Goal: Information Seeking & Learning: Learn about a topic

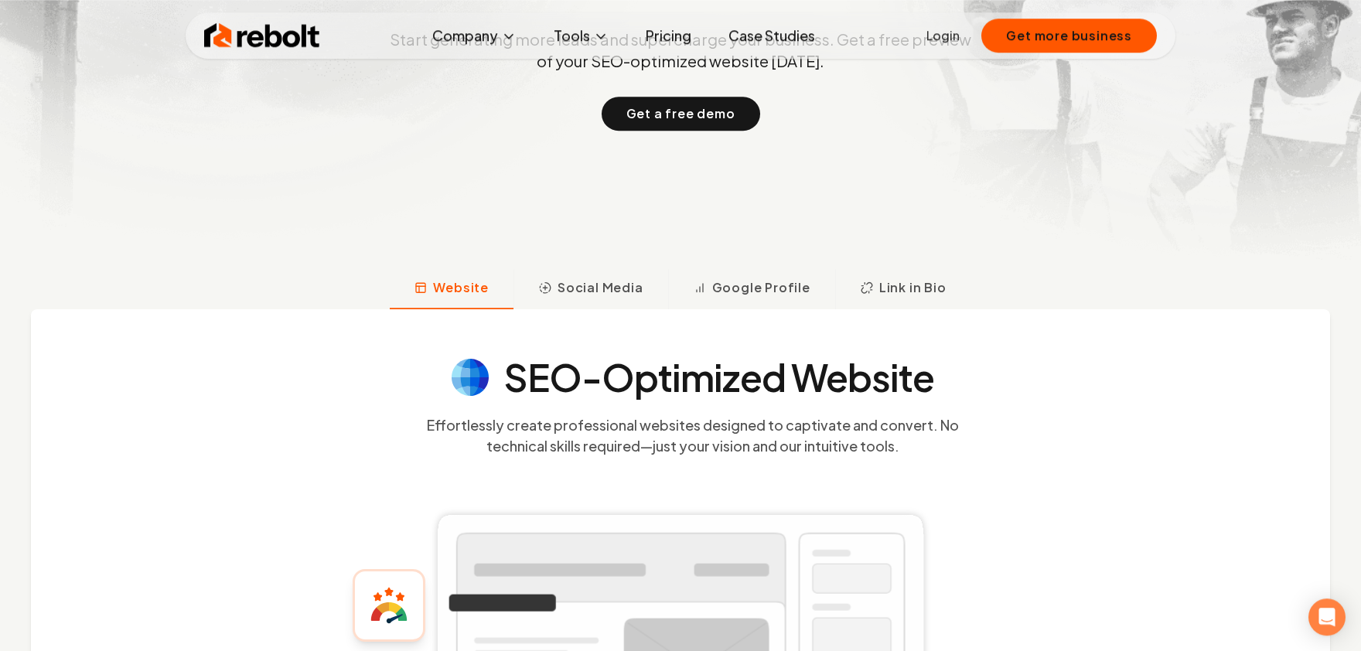
scroll to position [340, 0]
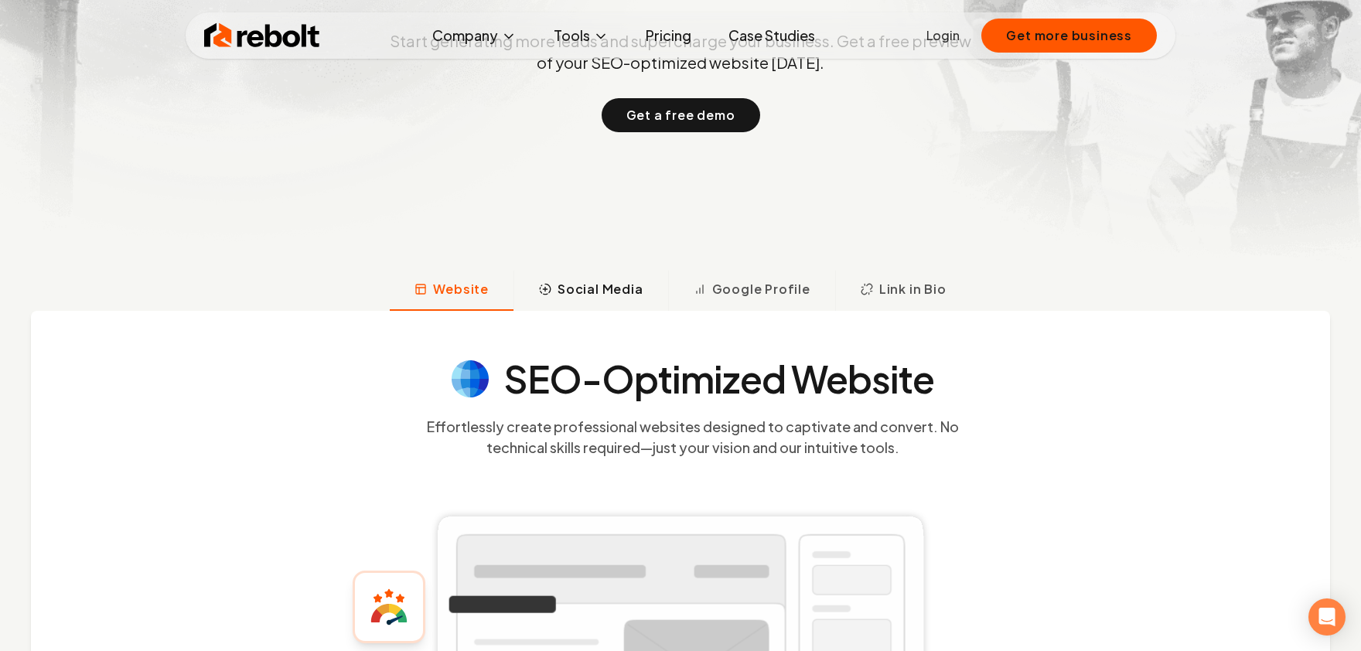
click at [583, 292] on span "Social Media" at bounding box center [601, 289] width 86 height 19
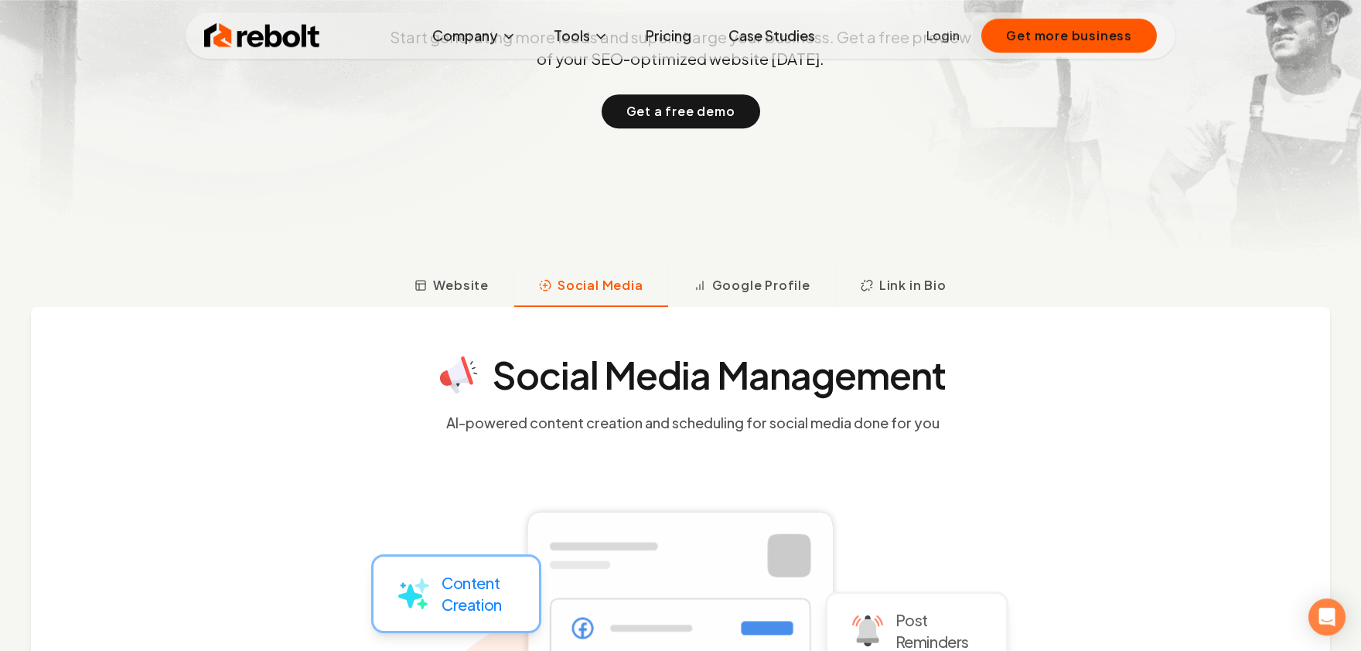
scroll to position [280, 0]
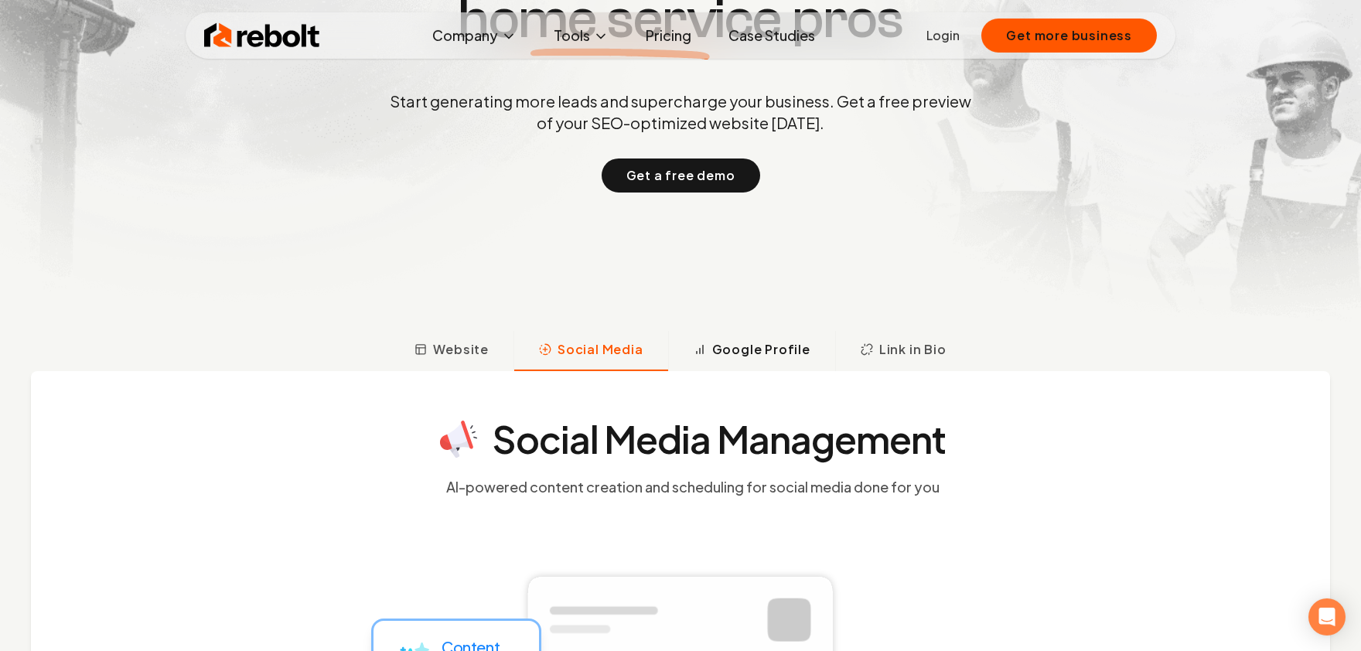
click at [761, 342] on span "Google Profile" at bounding box center [761, 349] width 98 height 19
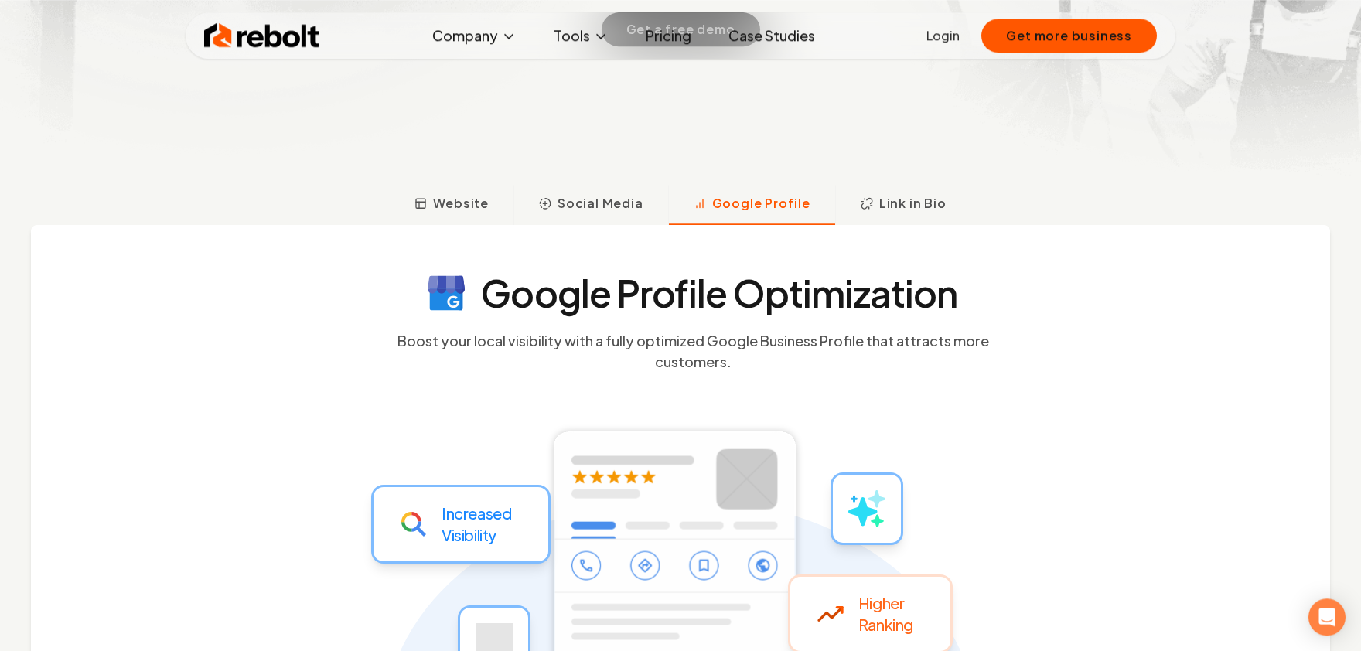
scroll to position [365, 0]
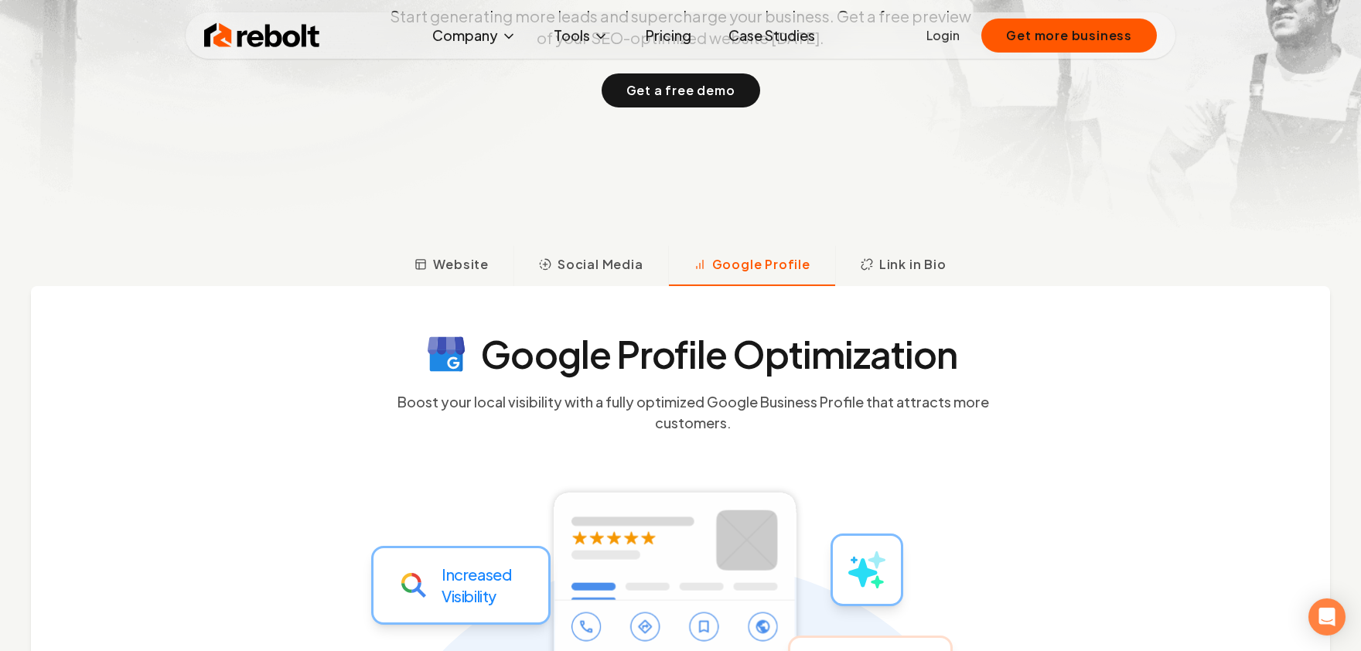
click at [668, 32] on link "Pricing" at bounding box center [669, 35] width 70 height 31
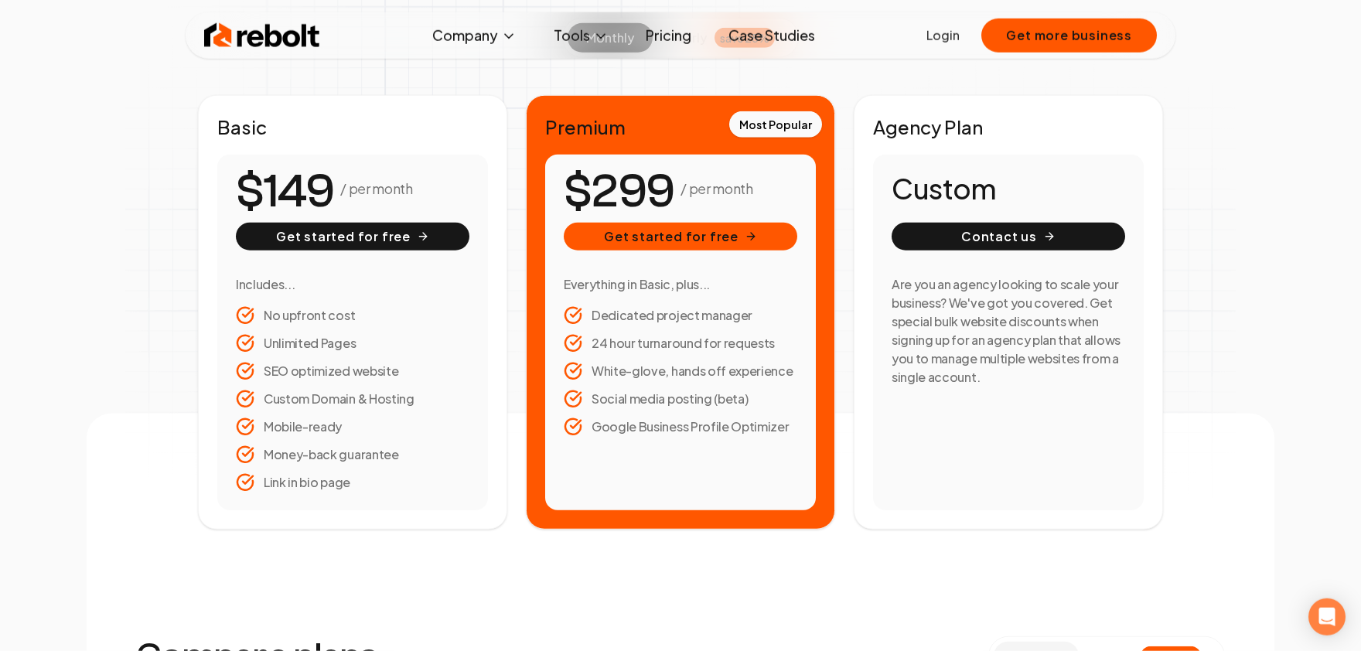
scroll to position [255, 0]
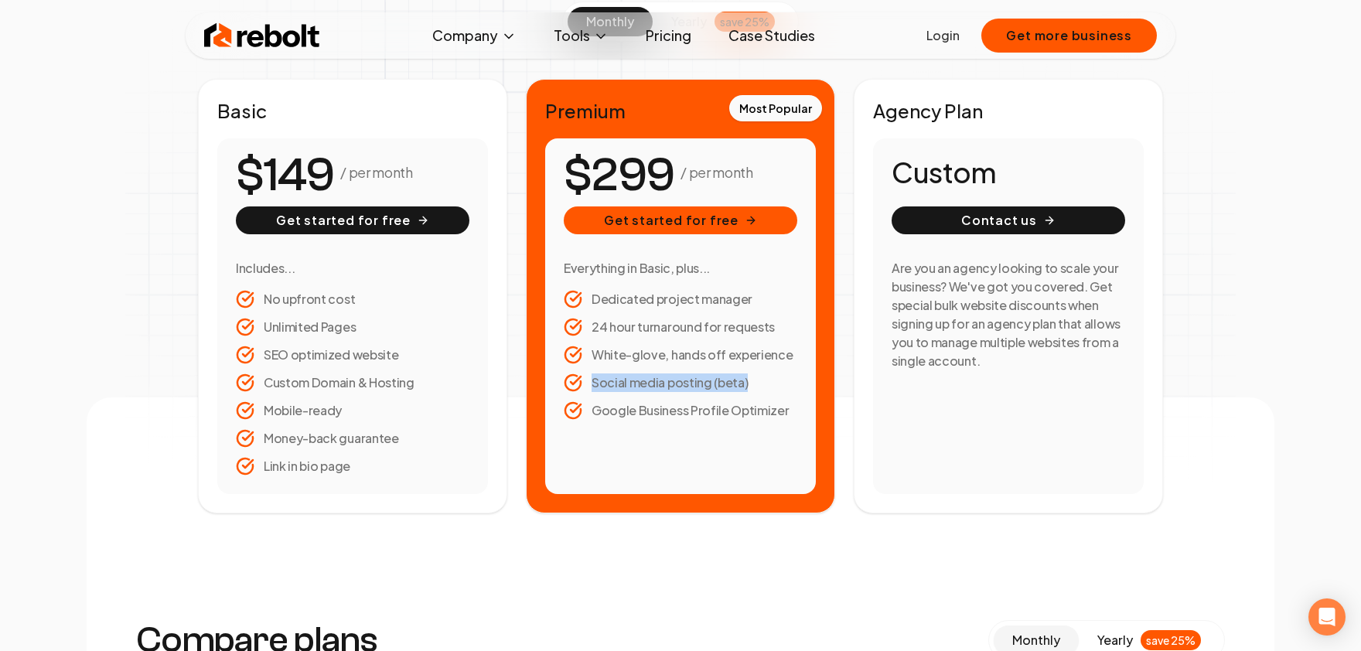
drag, startPoint x: 759, startPoint y: 381, endPoint x: 586, endPoint y: 381, distance: 172.5
click at [586, 381] on li "Social media posting (beta)" at bounding box center [681, 383] width 234 height 19
drag, startPoint x: 780, startPoint y: 323, endPoint x: 567, endPoint y: 296, distance: 214.4
click at [567, 296] on ul "Dedicated project manager 24 hour turnaround for requests White-glove, hands of…" at bounding box center [681, 355] width 234 height 130
click at [610, 277] on h3 "Everything in Basic, plus..." at bounding box center [681, 268] width 234 height 19
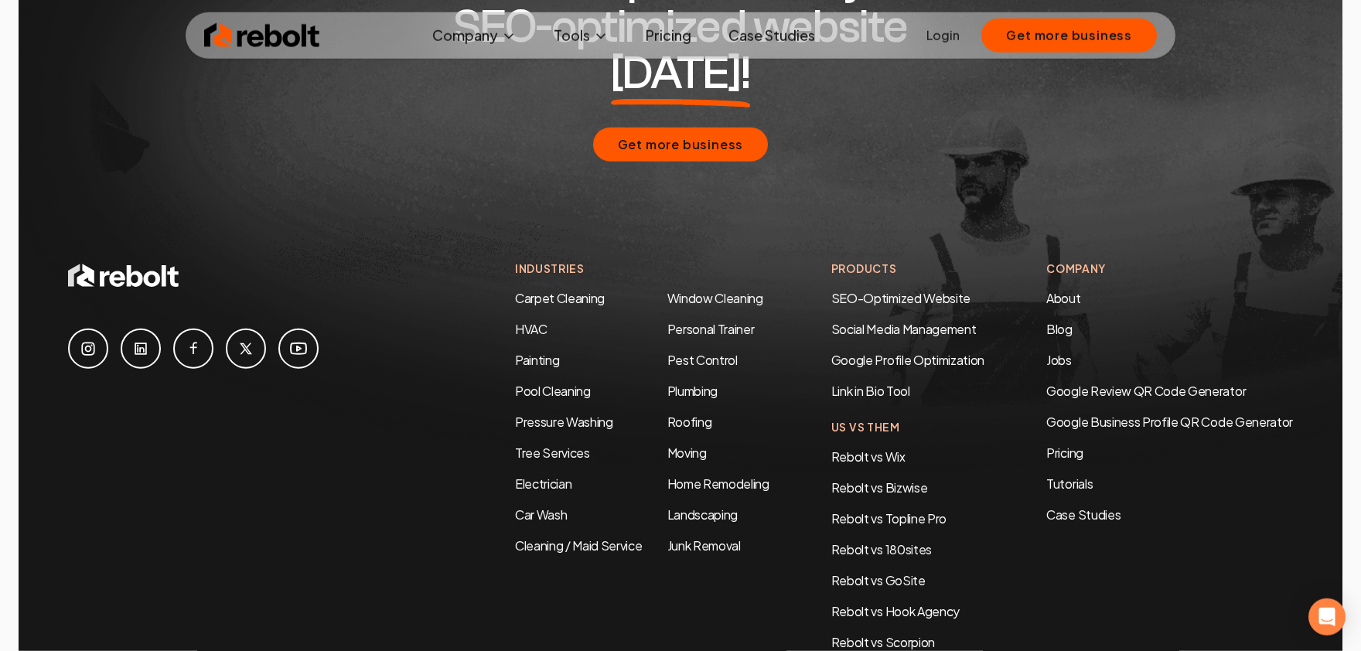
scroll to position [2902, 0]
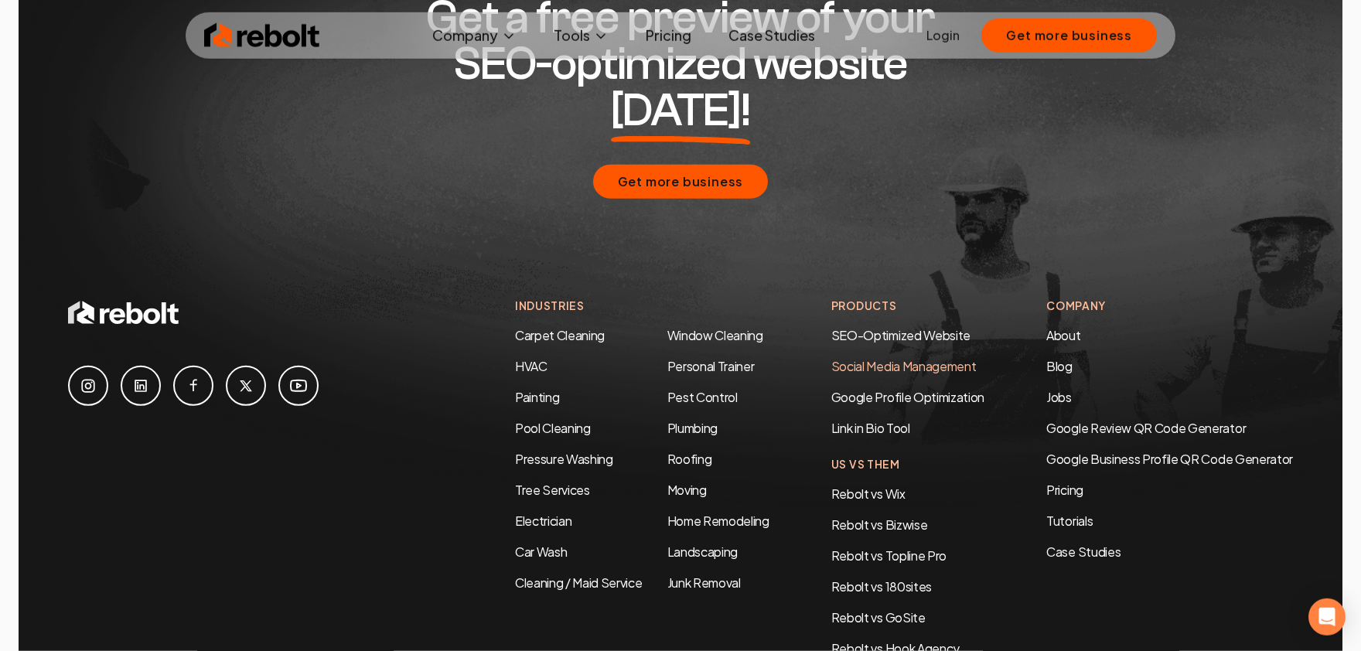
click at [921, 358] on link "Social Media Management" at bounding box center [904, 366] width 145 height 16
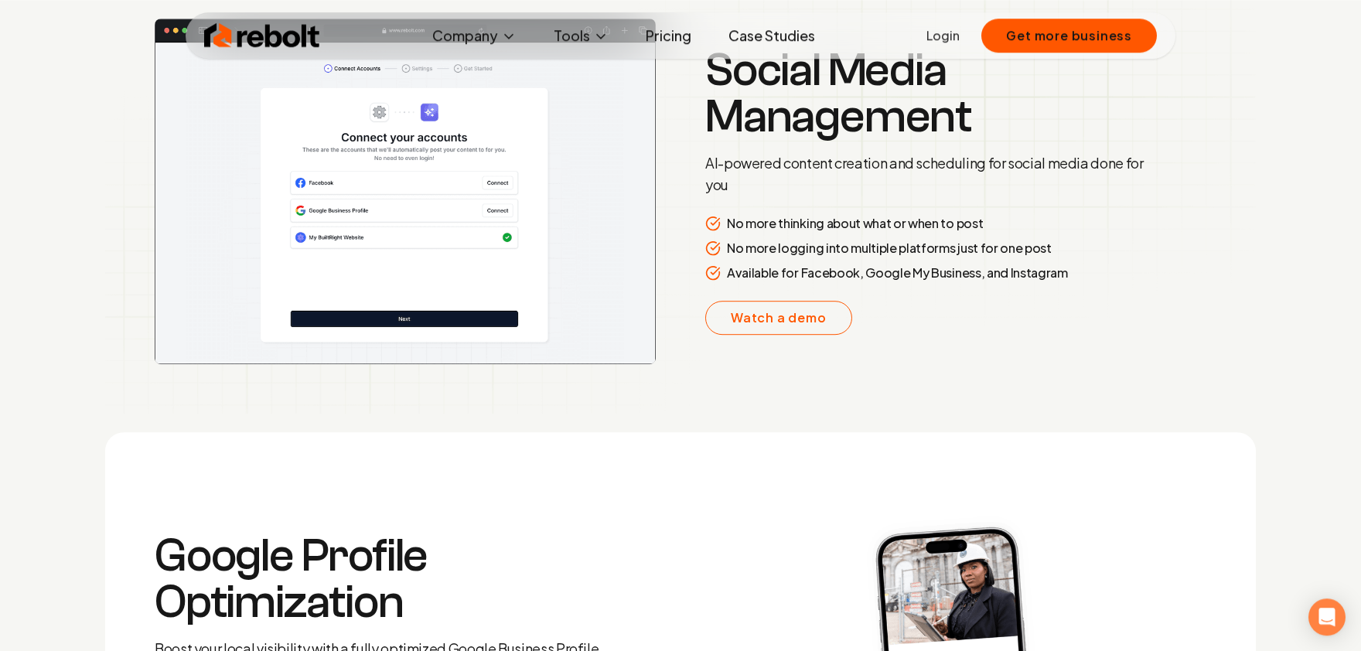
scroll to position [2595, 0]
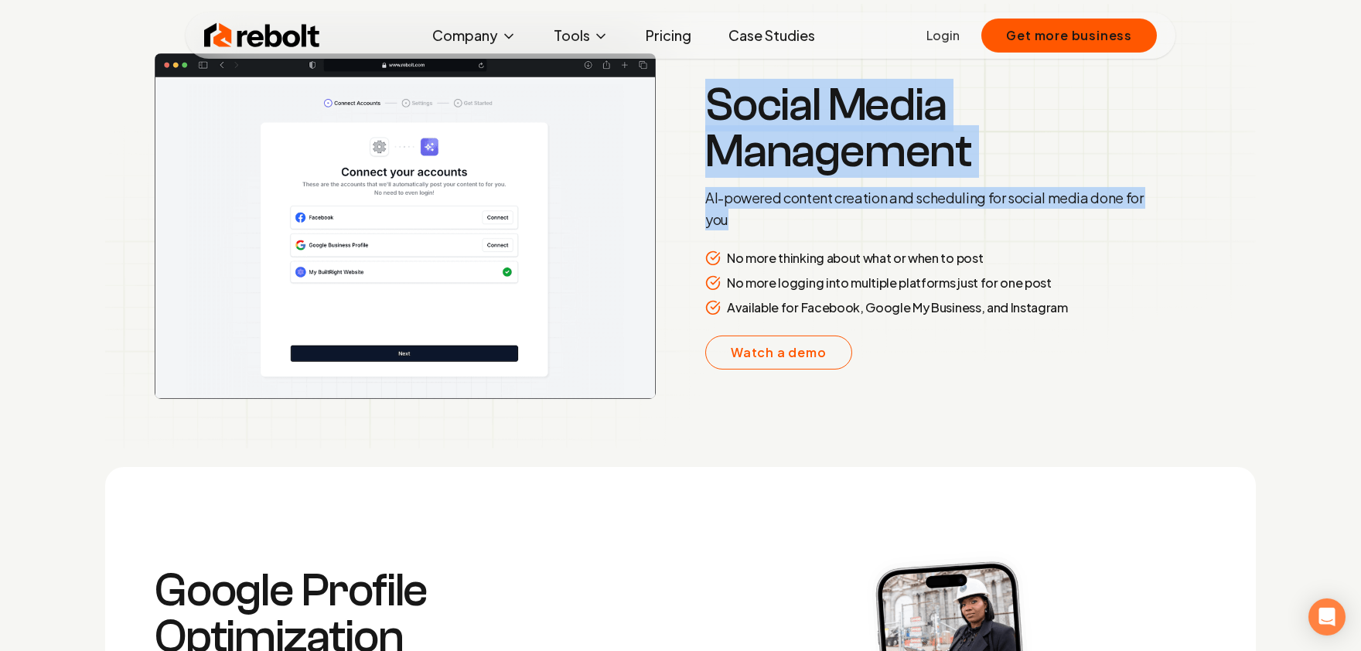
drag, startPoint x: 765, startPoint y: 215, endPoint x: 697, endPoint y: 196, distance: 70.6
click at [697, 196] on section "Social Media Management AI-powered content creation and scheduling for social m…" at bounding box center [680, 226] width 1151 height 445
click at [764, 217] on p "AI-powered content creation and scheduling for social media done for you" at bounding box center [928, 208] width 446 height 43
drag, startPoint x: 998, startPoint y: 258, endPoint x: 700, endPoint y: 251, distance: 297.9
click at [700, 251] on section "Social Media Management AI-powered content creation and scheduling for social m…" at bounding box center [680, 226] width 1151 height 445
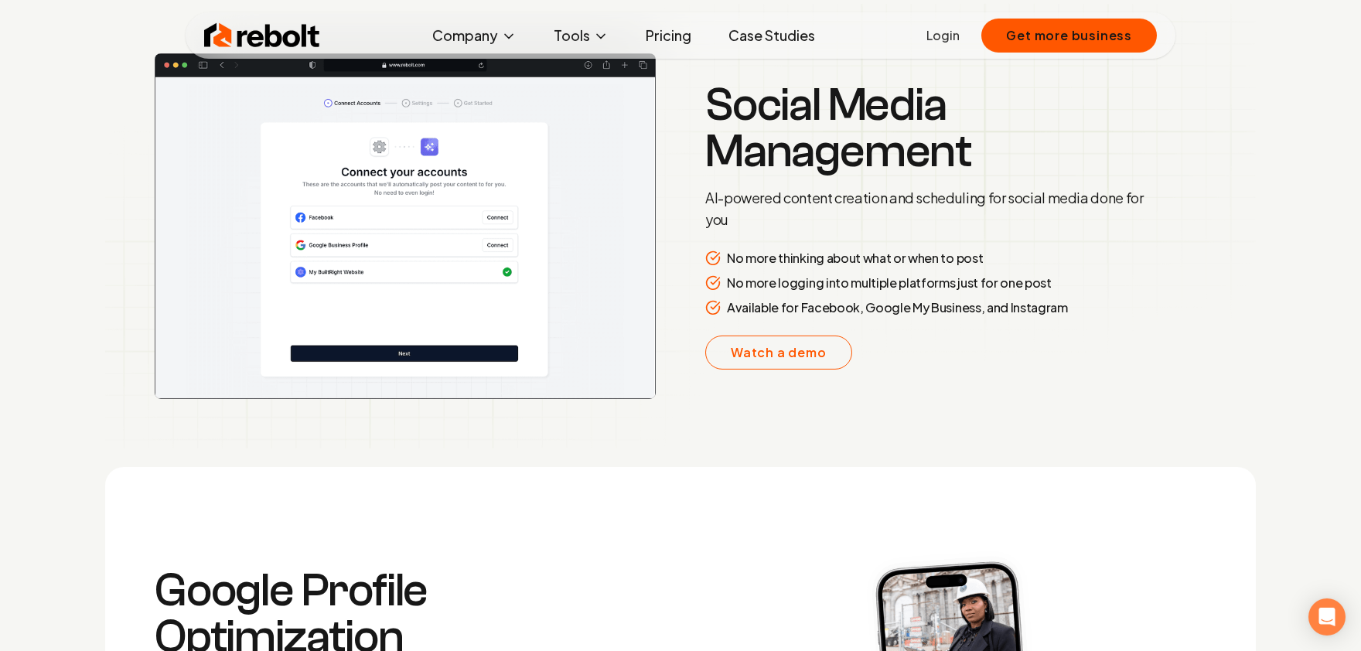
click at [897, 278] on p "No more logging into multiple platforms just for one post" at bounding box center [889, 283] width 325 height 19
drag, startPoint x: 1071, startPoint y: 286, endPoint x: 741, endPoint y: 286, distance: 329.5
click at [741, 286] on div "No more logging into multiple platforms just for one post" at bounding box center [928, 283] width 446 height 19
click at [914, 306] on p "Available for Facebook, Google My Business, and Instagram" at bounding box center [897, 308] width 341 height 19
drag, startPoint x: 1063, startPoint y: 312, endPoint x: 728, endPoint y: 310, distance: 335.0
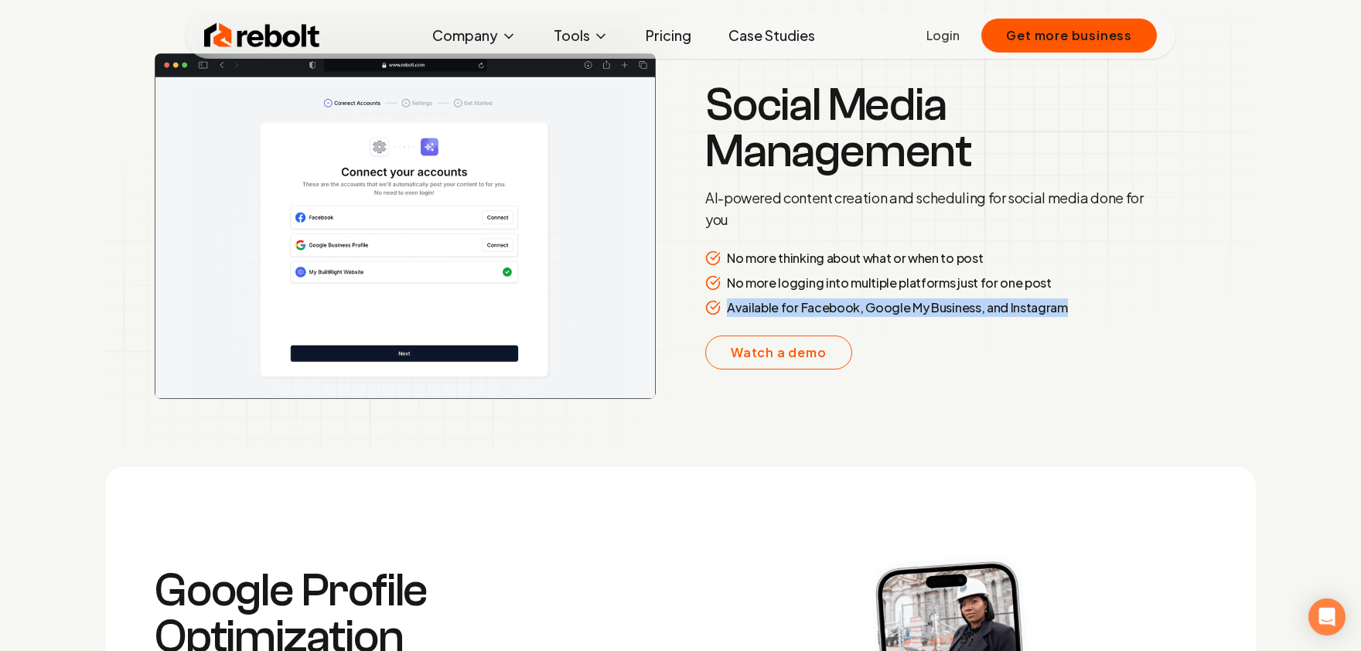
click at [729, 310] on p "Available for Facebook, Google My Business, and Instagram" at bounding box center [897, 308] width 341 height 19
click at [787, 349] on link "Watch a demo" at bounding box center [778, 353] width 147 height 34
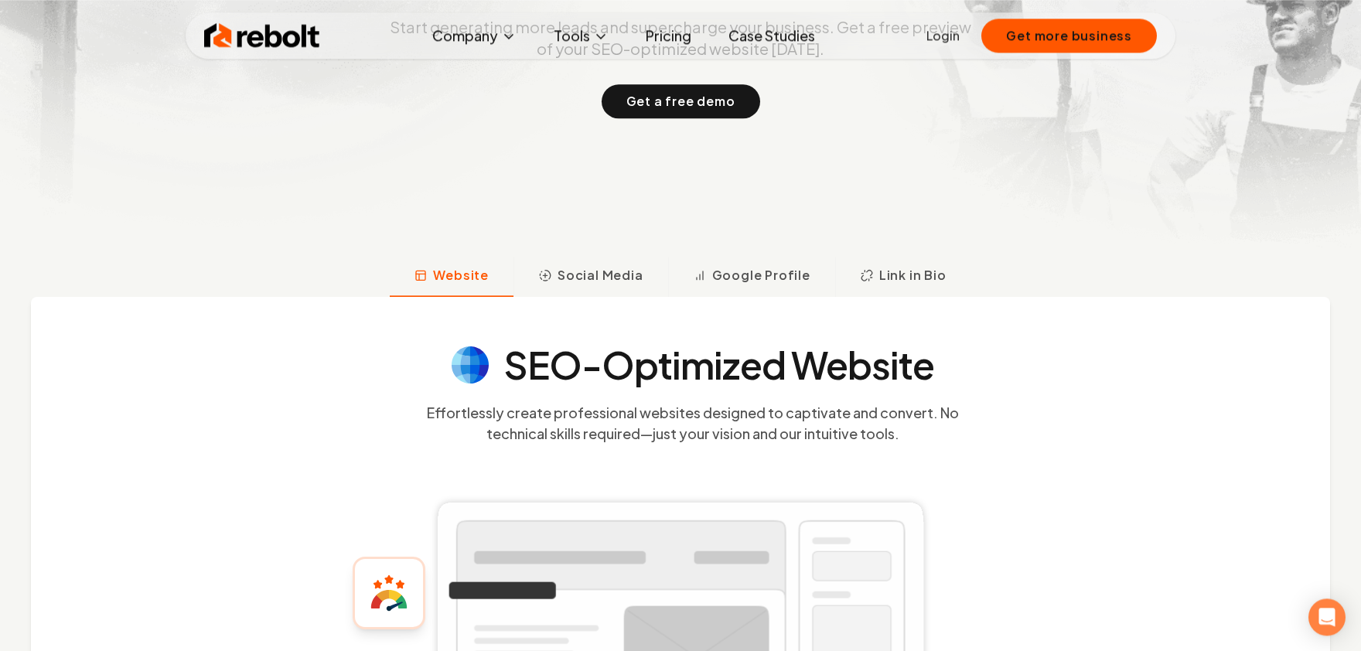
scroll to position [0, 0]
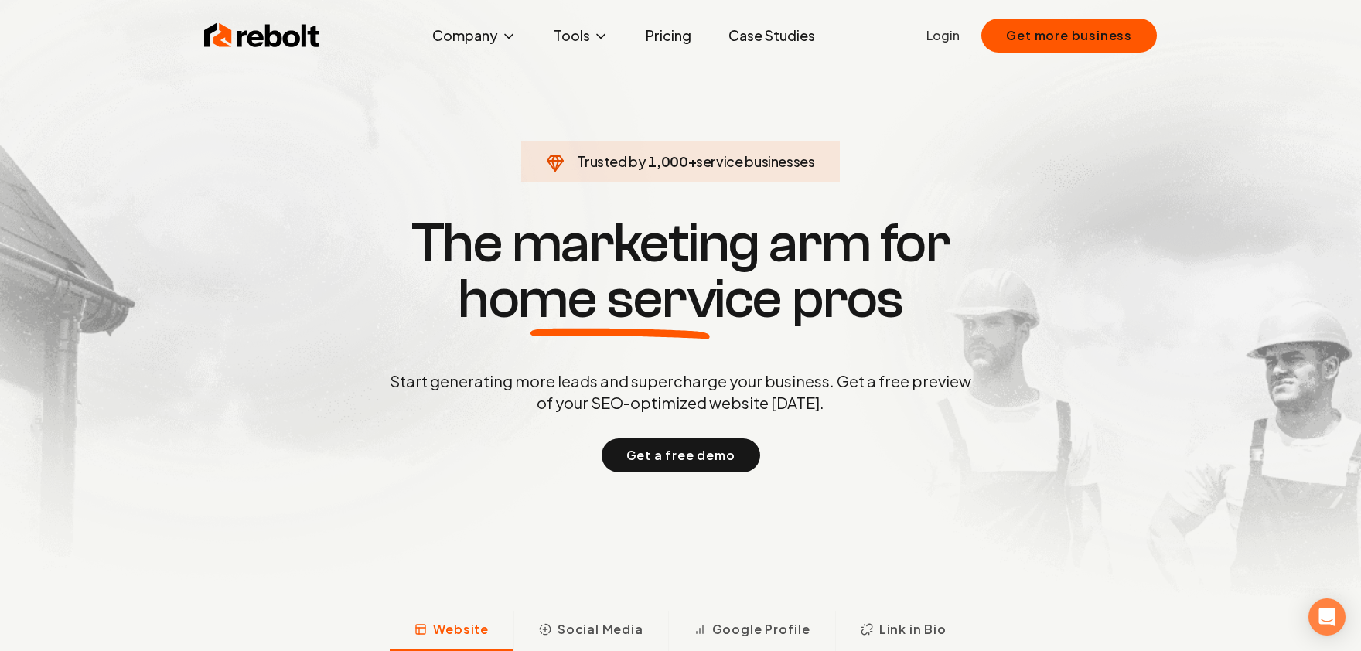
click at [660, 36] on link "Pricing" at bounding box center [669, 35] width 70 height 31
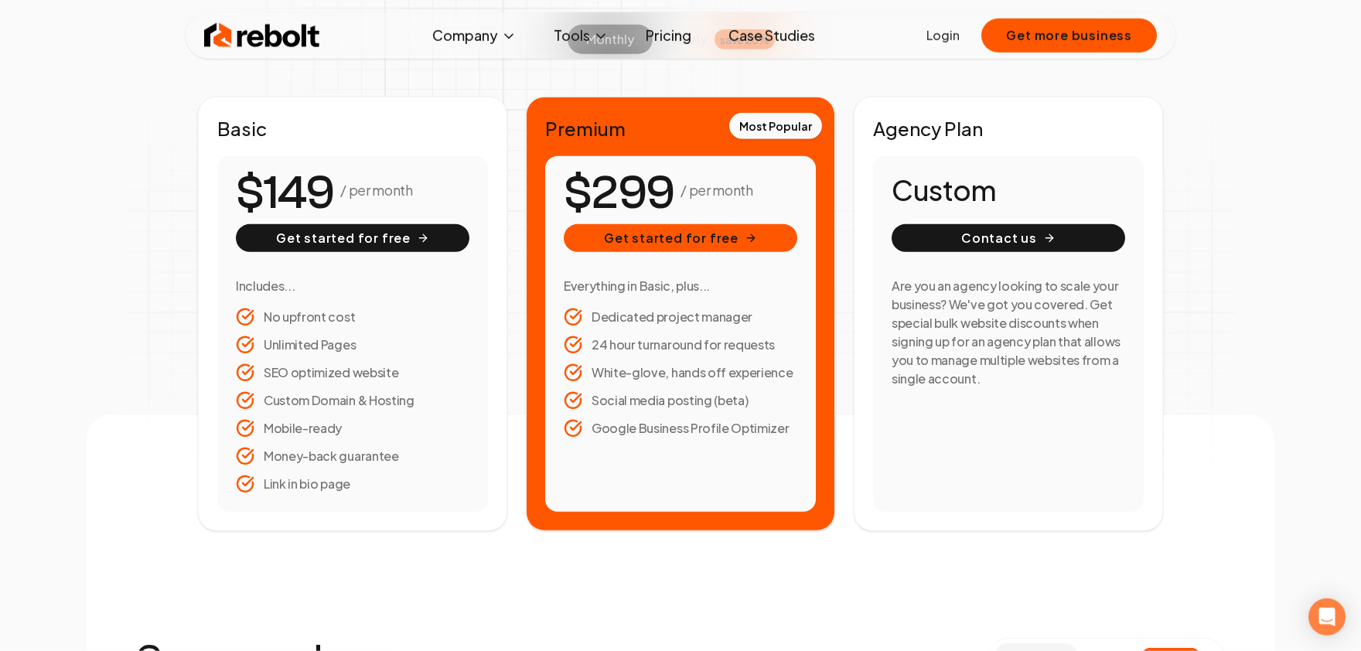
scroll to position [340, 0]
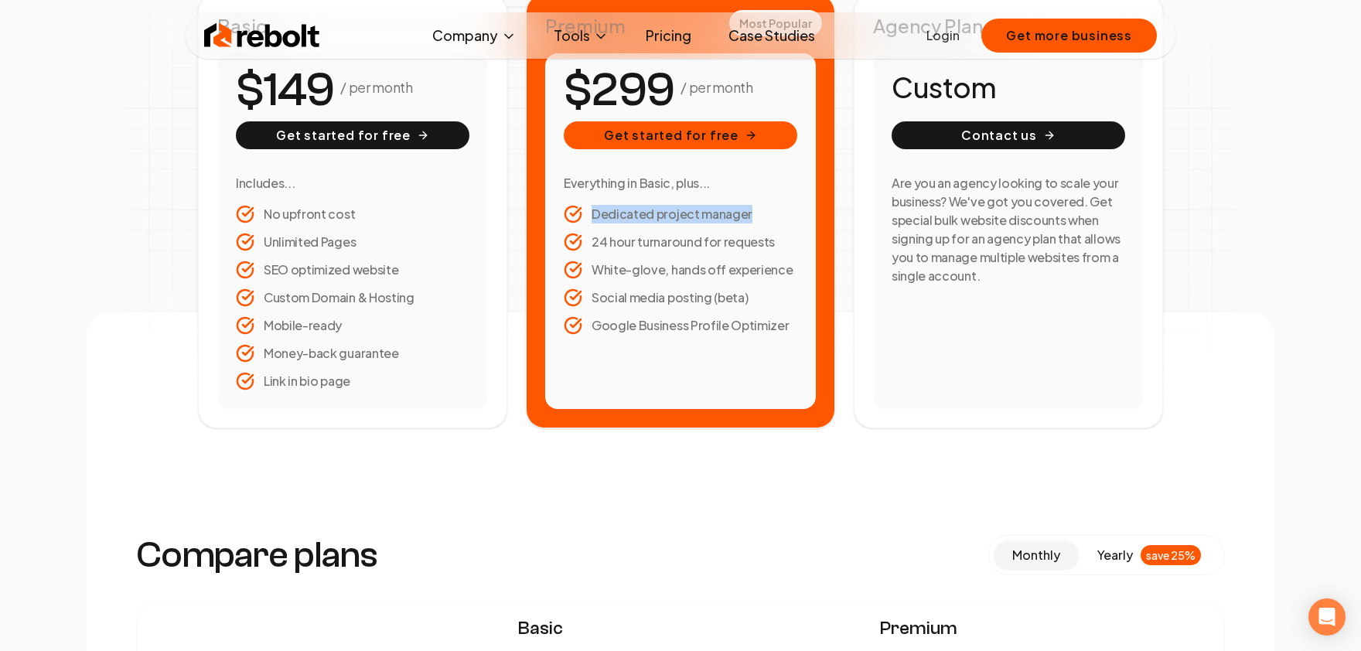
drag, startPoint x: 787, startPoint y: 328, endPoint x: 586, endPoint y: 211, distance: 232.6
click at [586, 211] on ul "Dedicated project manager 24 hour turnaround for requests White-glove, hands of…" at bounding box center [681, 270] width 234 height 130
click at [669, 192] on h3 "Everything in Basic, plus..." at bounding box center [681, 183] width 234 height 19
click at [702, 183] on h3 "Everything in Basic, plus..." at bounding box center [681, 183] width 234 height 19
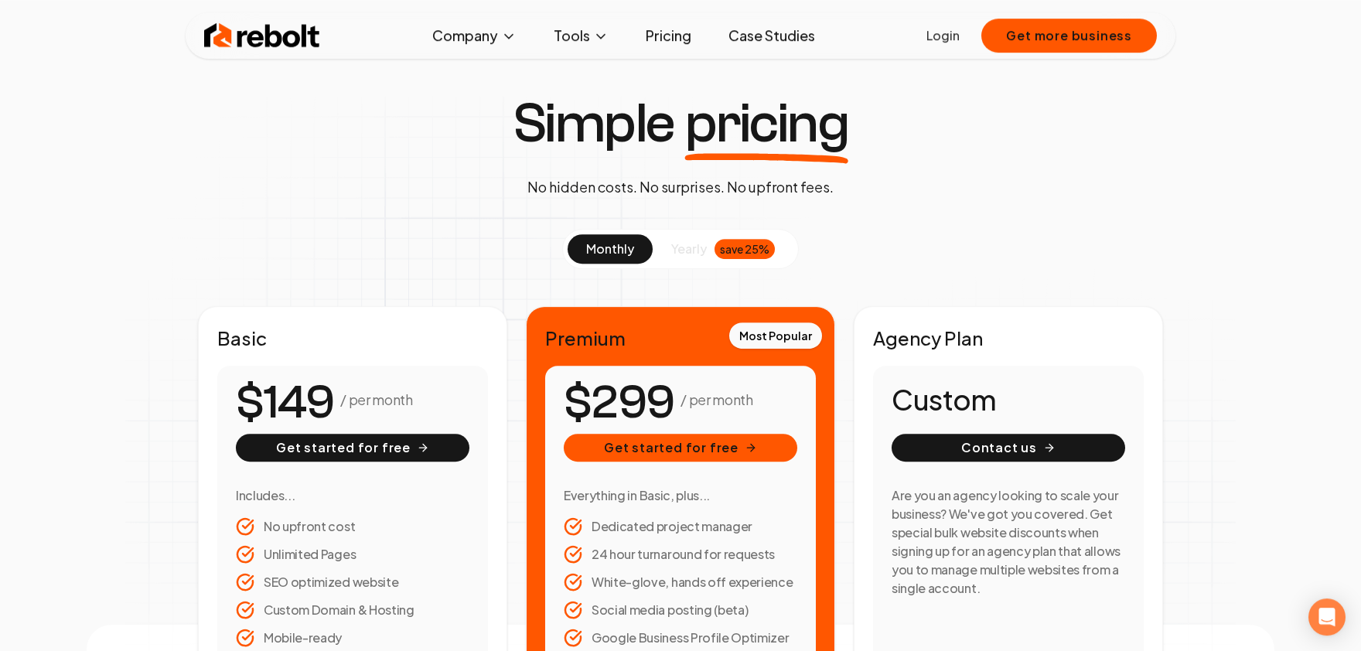
scroll to position [0, 0]
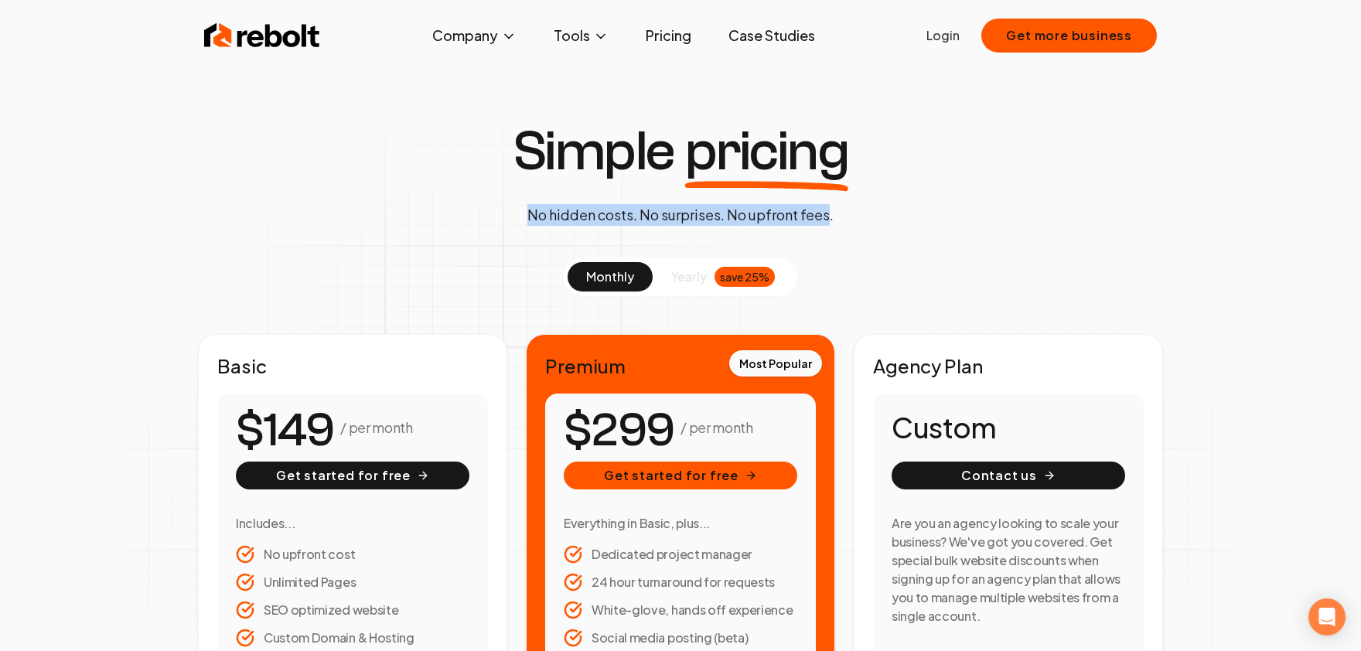
drag, startPoint x: 848, startPoint y: 214, endPoint x: 830, endPoint y: 216, distance: 17.9
click at [830, 216] on div "Simple pricing No hidden costs. No surprises. No upfront fees." at bounding box center [680, 175] width 361 height 102
click at [780, 28] on link "Case Studies" at bounding box center [771, 35] width 111 height 31
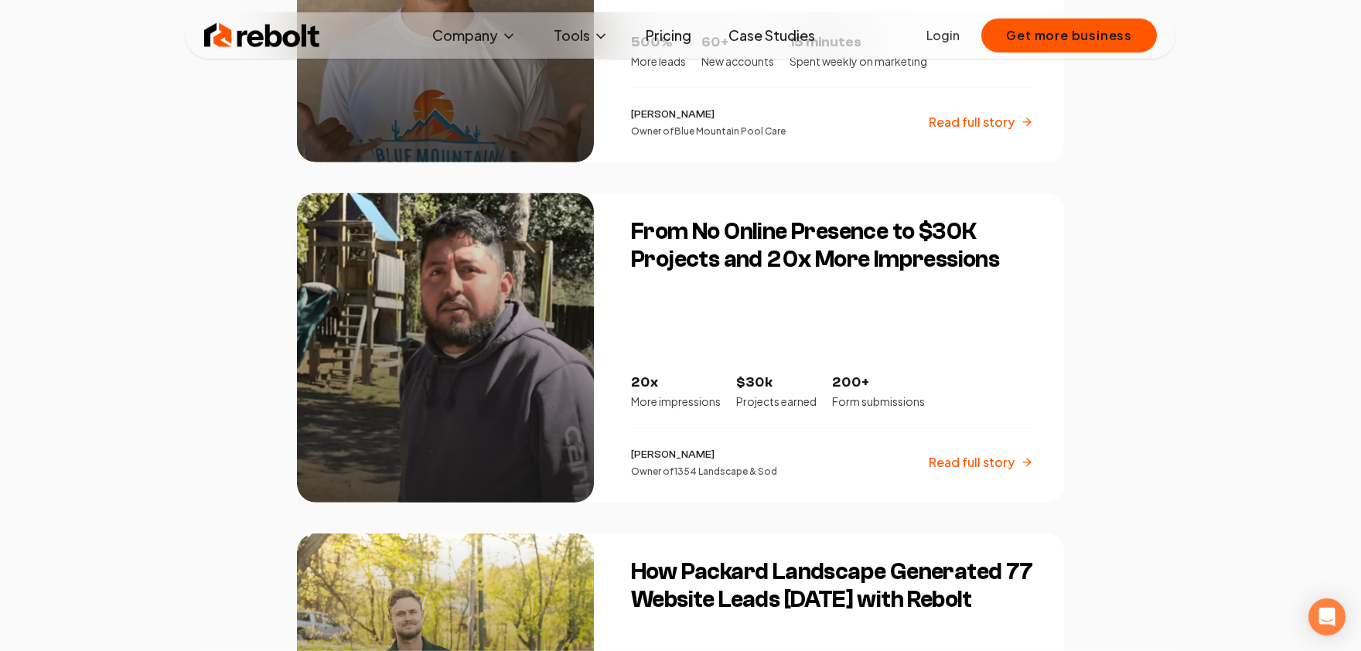
scroll to position [2297, 0]
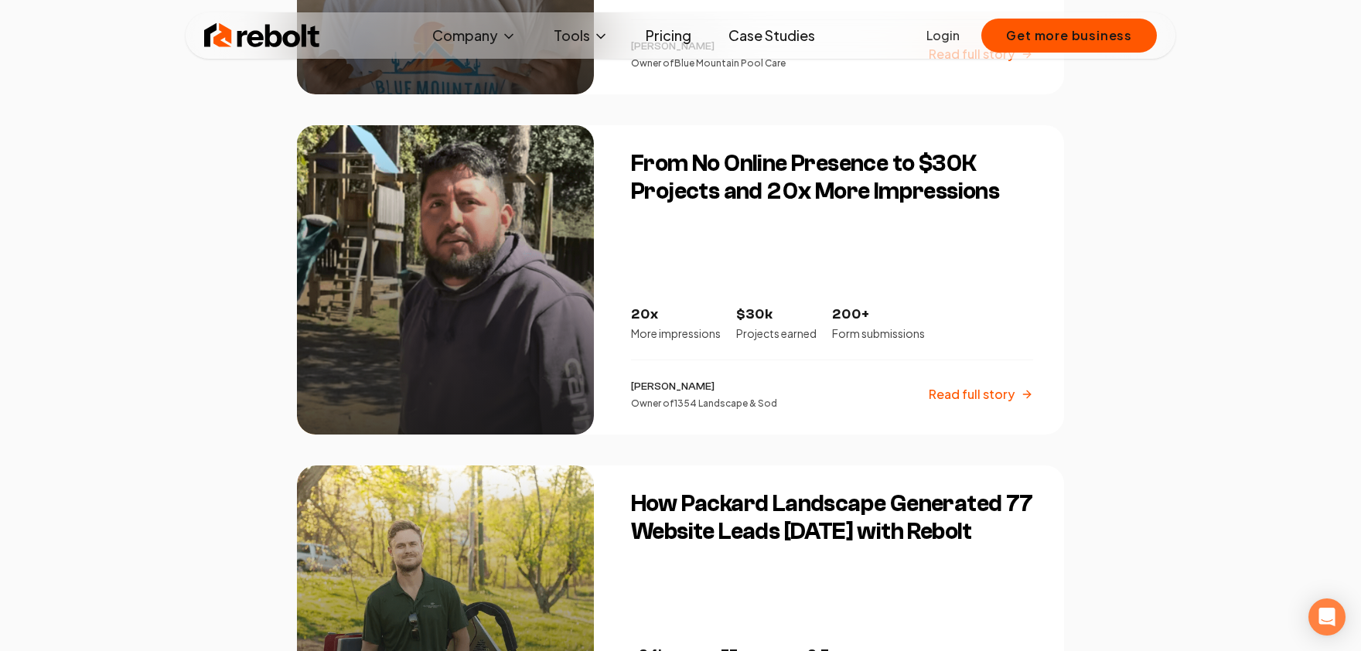
click at [975, 395] on p "Read full story" at bounding box center [972, 394] width 86 height 19
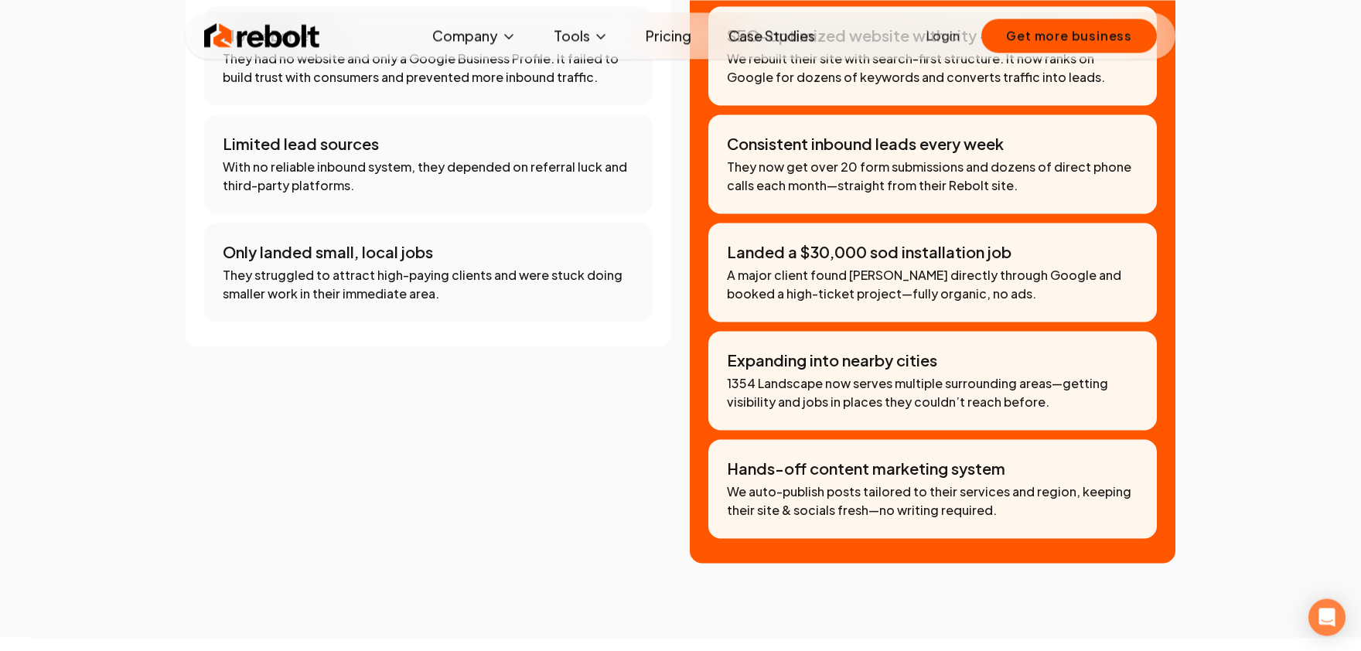
scroll to position [936, 0]
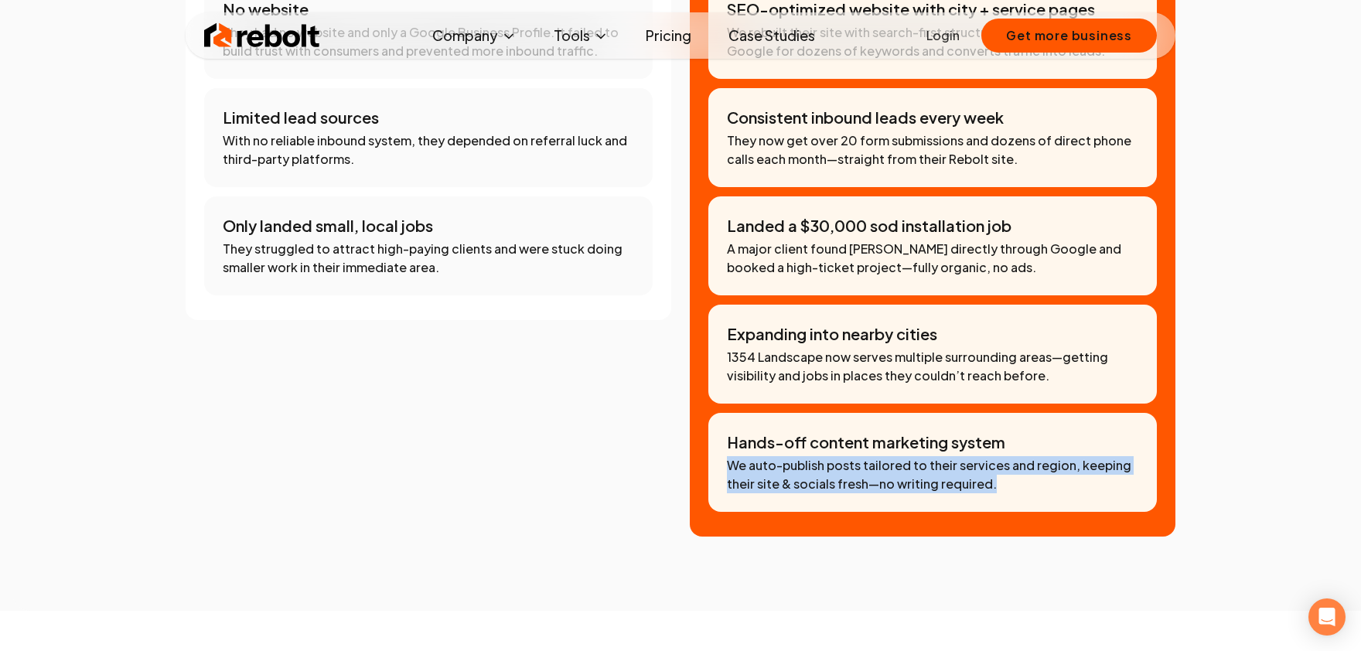
drag, startPoint x: 1014, startPoint y: 464, endPoint x: 723, endPoint y: 439, distance: 292.7
click at [723, 439] on div "Hands-off content marketing system We auto-publish posts tailored to their serv…" at bounding box center [933, 462] width 449 height 99
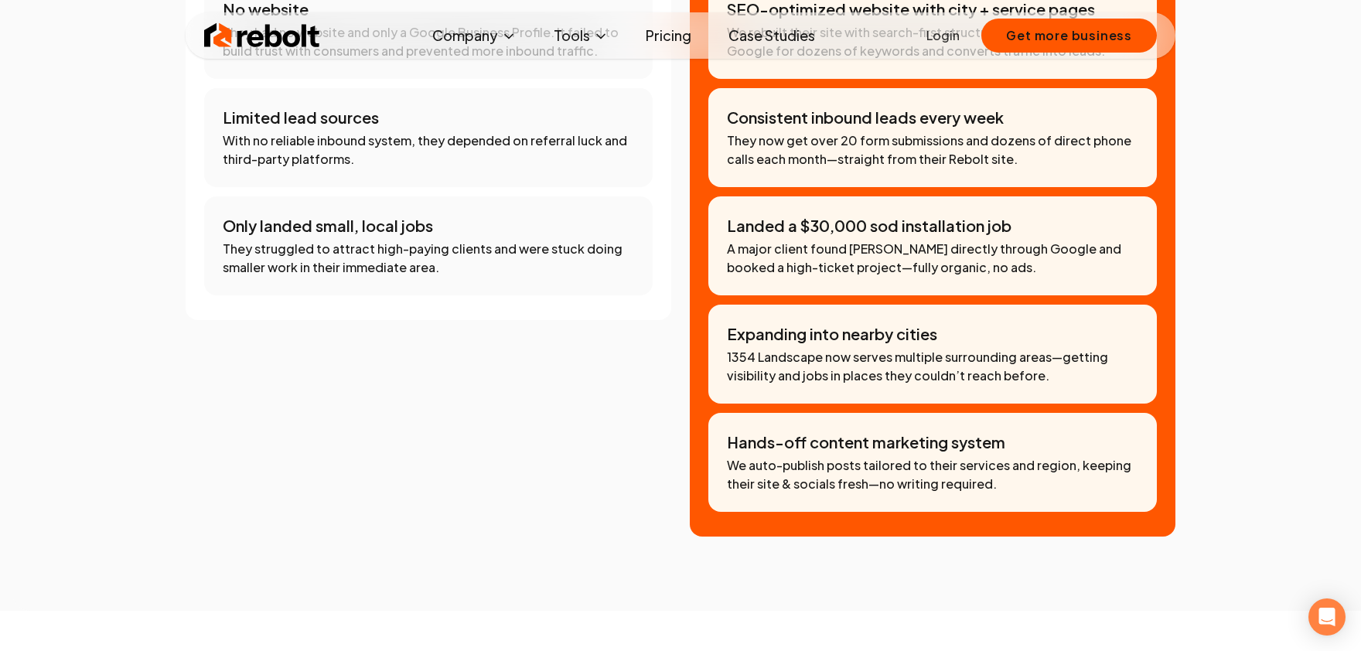
click at [763, 432] on p "Hands-off content marketing system" at bounding box center [933, 443] width 412 height 22
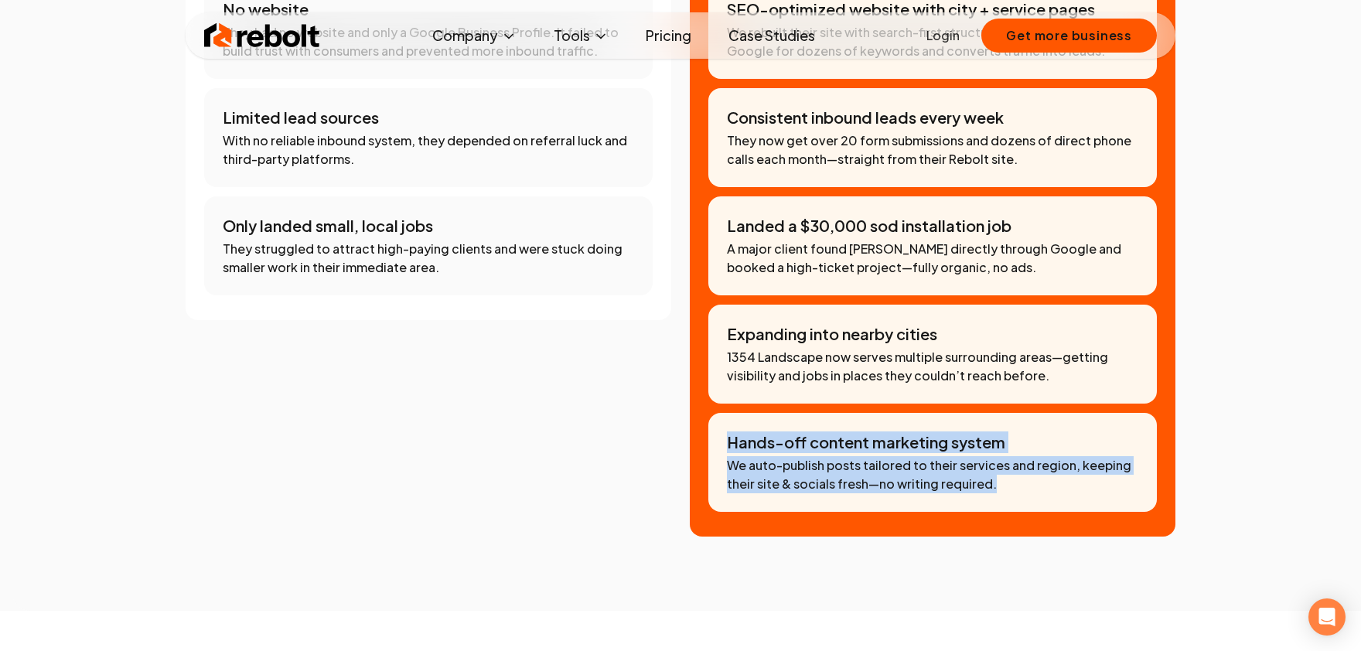
drag, startPoint x: 987, startPoint y: 459, endPoint x: 708, endPoint y: 429, distance: 280.8
click at [708, 429] on div "After Rebolt SEO-optimized website with city + service pages We rebuilt their s…" at bounding box center [933, 212] width 486 height 650
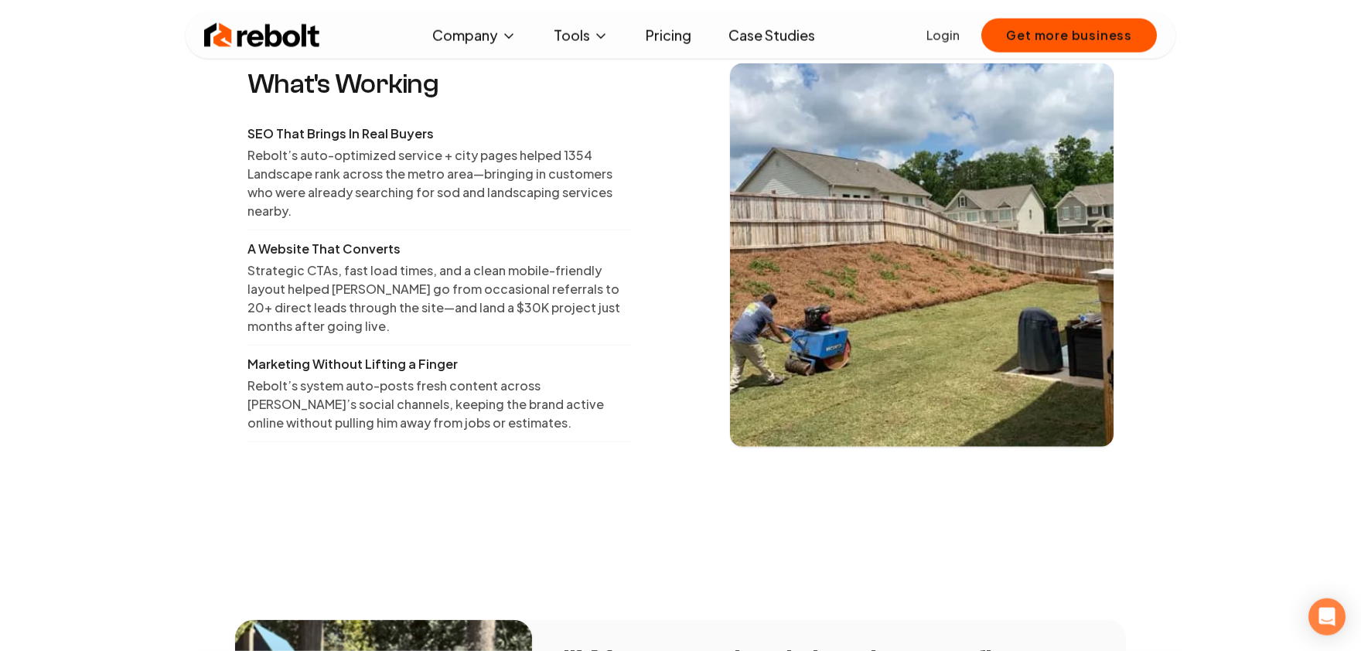
scroll to position [1532, 0]
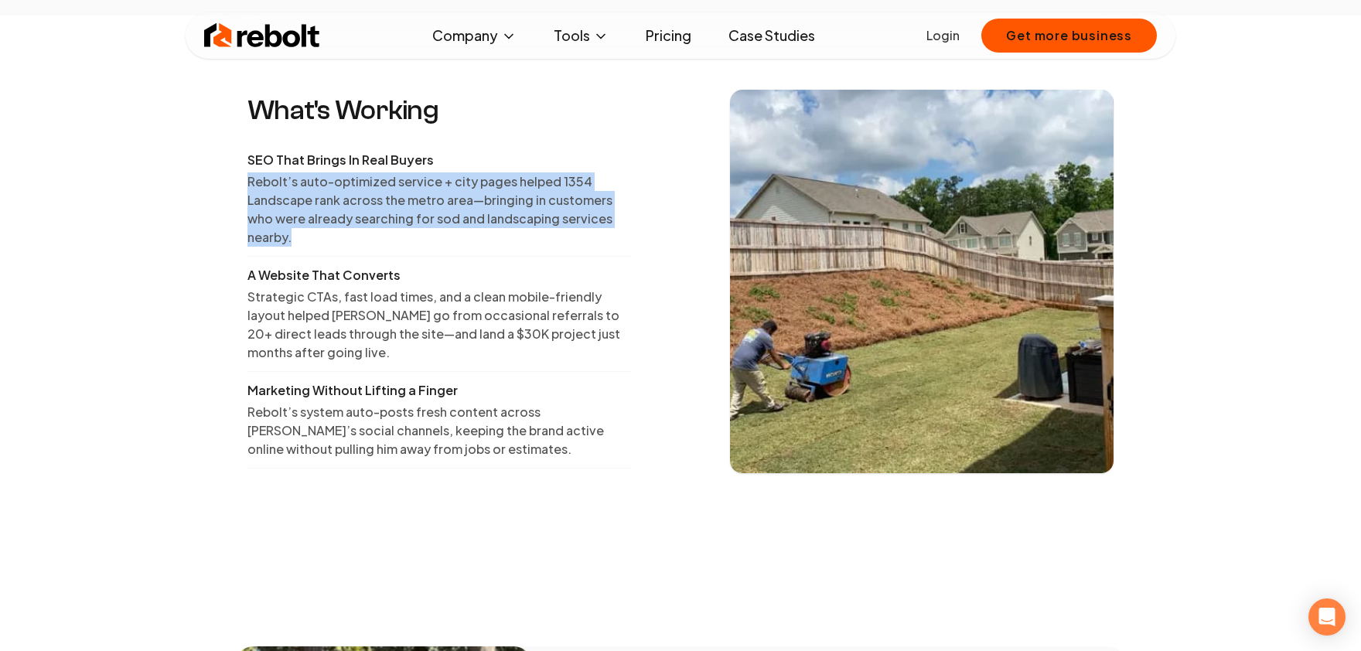
drag, startPoint x: 302, startPoint y: 218, endPoint x: 226, endPoint y: 154, distance: 99.3
click at [226, 154] on section "What's Working SEO That Brings In Real Buyers Rebolt’s auto-optimized service +…" at bounding box center [680, 281] width 1361 height 532
click at [297, 175] on p "Rebolt’s auto-optimized service + city pages helped 1354 Landscape rank across …" at bounding box center [440, 210] width 384 height 74
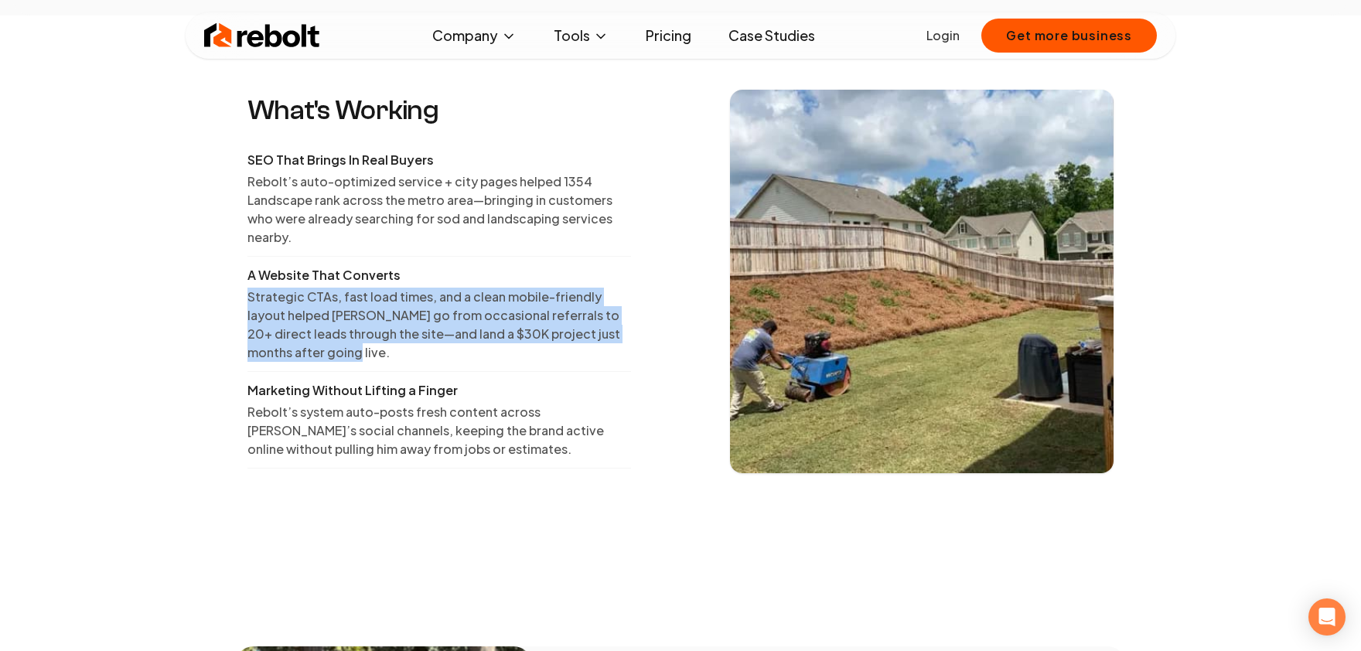
drag, startPoint x: 331, startPoint y: 327, endPoint x: 237, endPoint y: 289, distance: 101.3
click at [242, 279] on div "What's Working SEO That Brings In Real Buyers Rebolt’s auto-optimized service +…" at bounding box center [680, 282] width 891 height 384
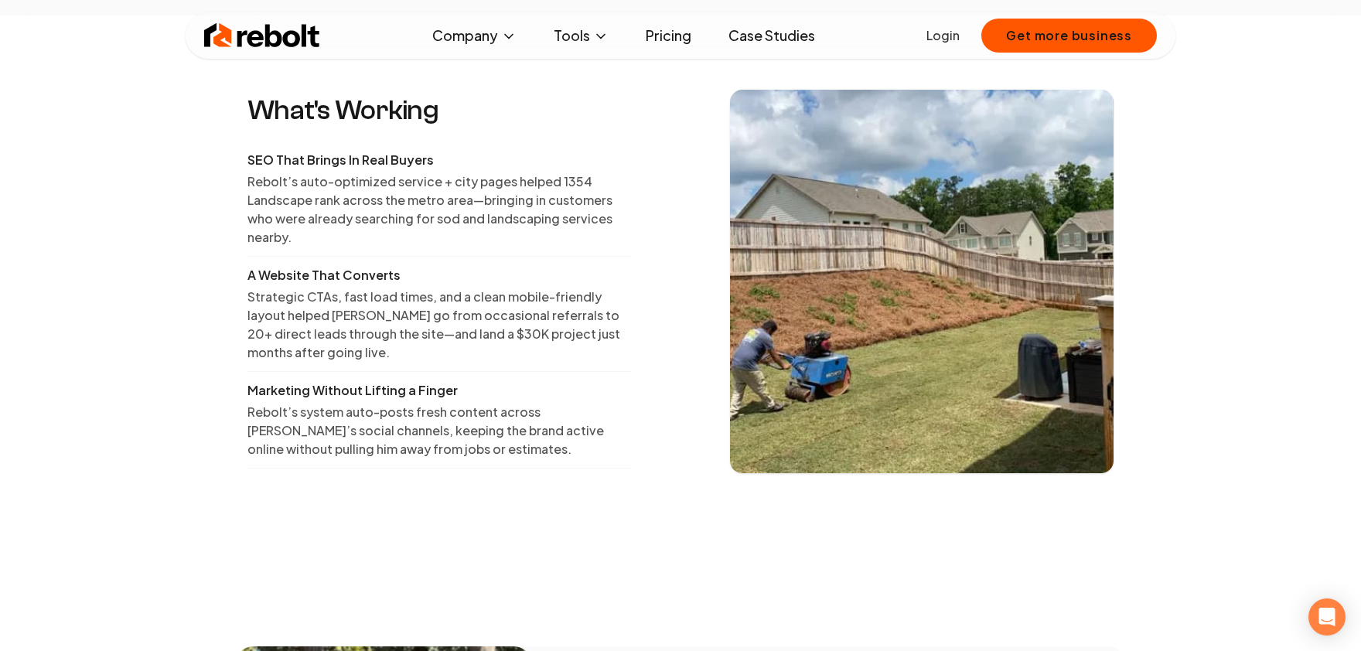
click at [200, 302] on section "What's Working SEO That Brings In Real Buyers Rebolt’s auto-optimized service +…" at bounding box center [680, 281] width 1361 height 532
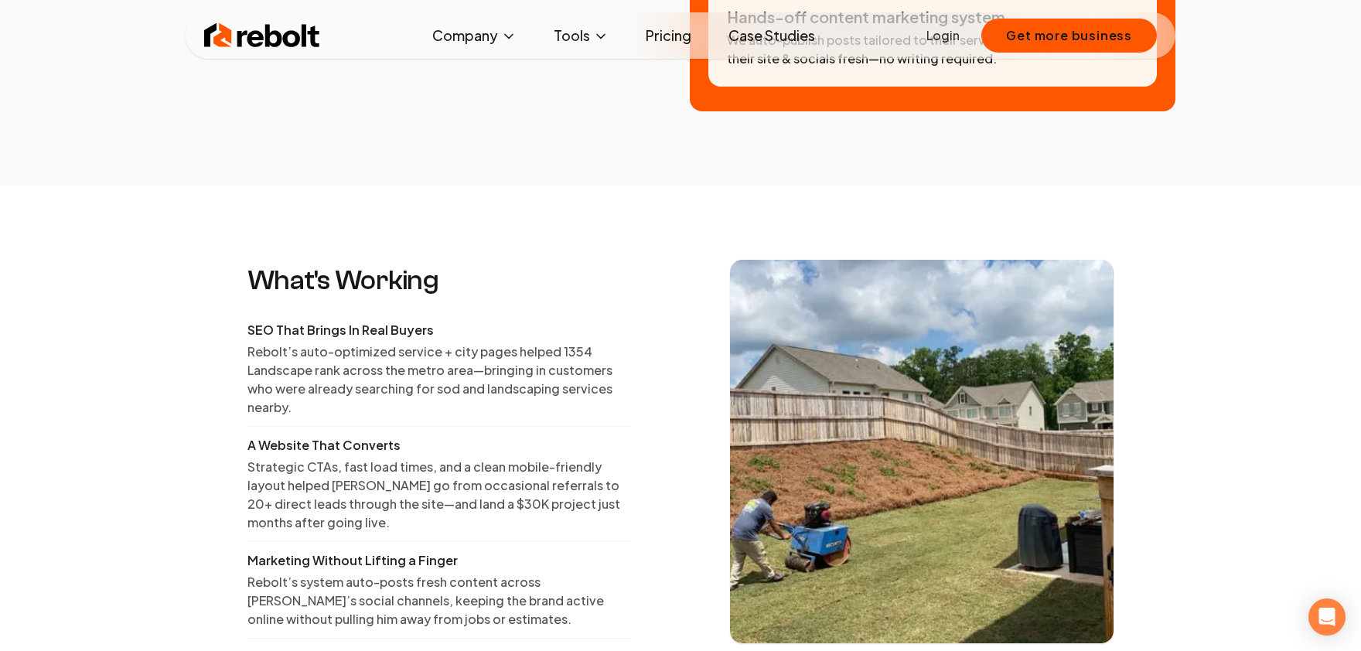
scroll to position [1106, 0]
